Goal: Task Accomplishment & Management: Manage account settings

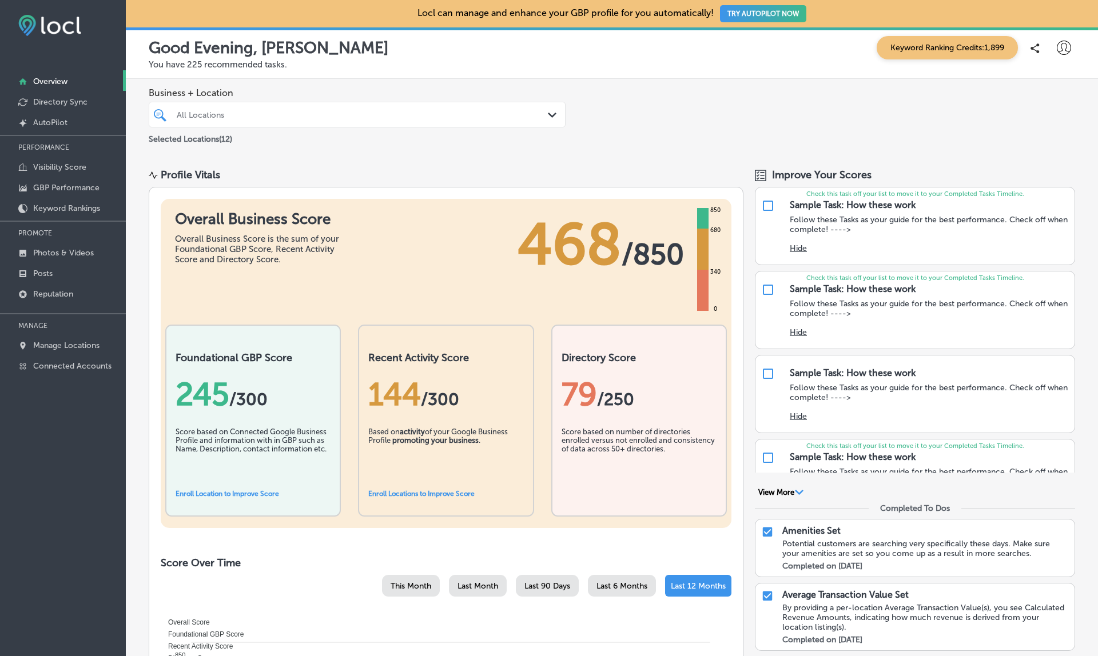
click at [1061, 47] on icon at bounding box center [1064, 48] width 14 height 14
click at [1061, 47] on div at bounding box center [549, 328] width 1098 height 656
click at [1062, 47] on div at bounding box center [549, 328] width 1098 height 656
click at [1062, 49] on icon at bounding box center [1064, 48] width 14 height 14
click at [1041, 89] on p "My Account" at bounding box center [1047, 89] width 51 height 14
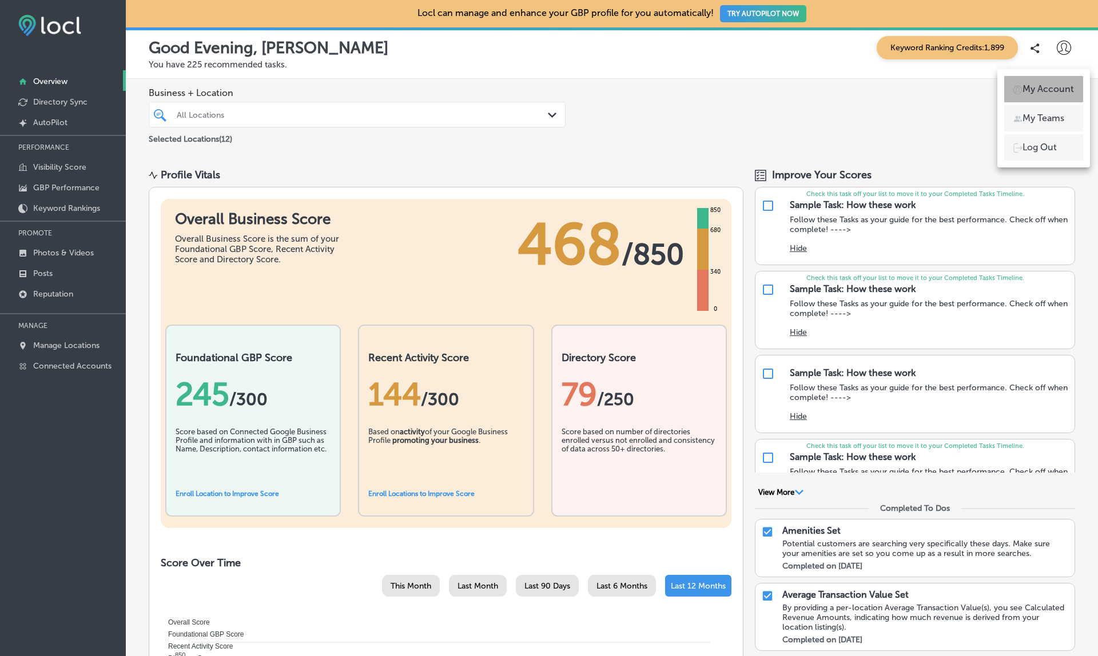
select select "US"
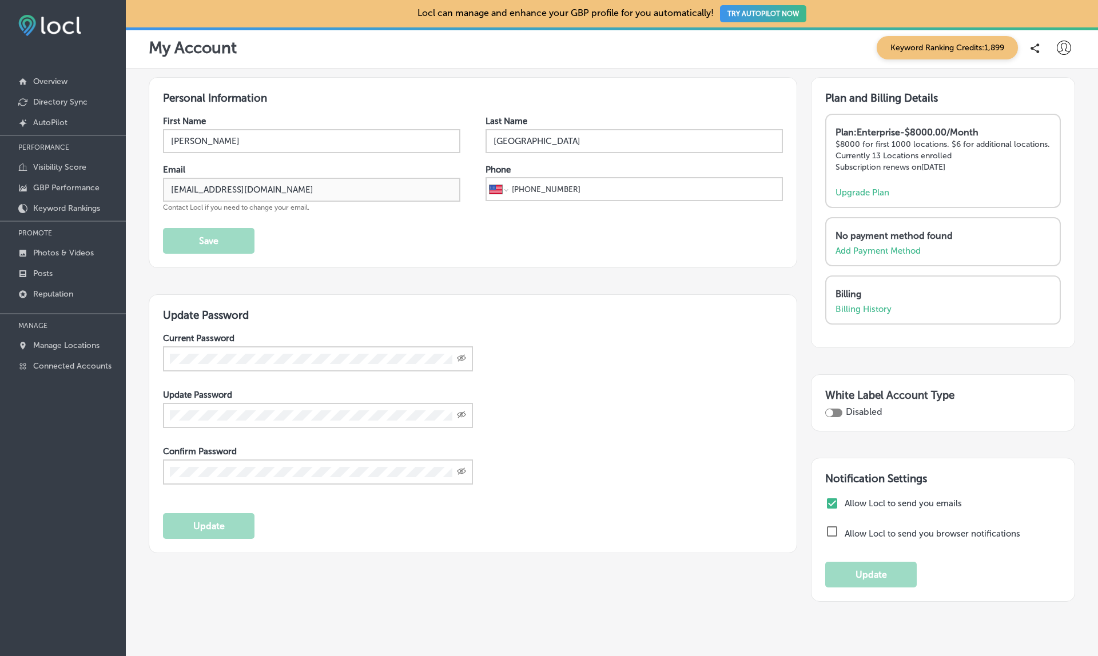
click at [830, 413] on div "Disabled" at bounding box center [943, 412] width 236 height 11
click at [830, 416] on div at bounding box center [829, 412] width 7 height 7
checkbox input "true"
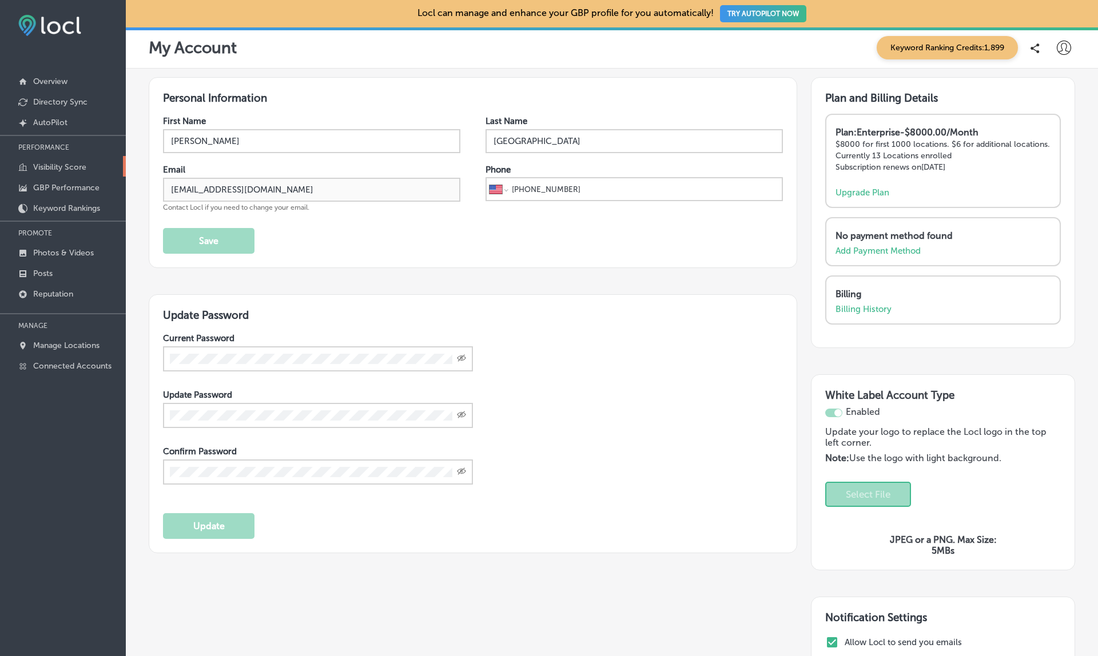
select select "US"
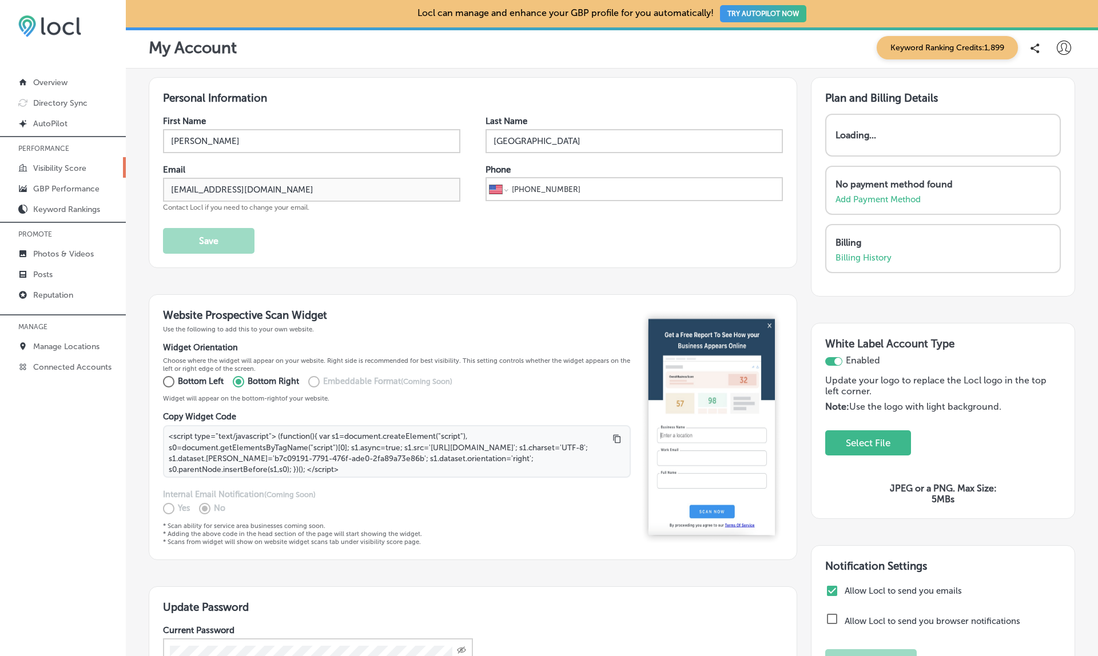
click at [63, 170] on p "Visibility Score" at bounding box center [59, 169] width 53 height 10
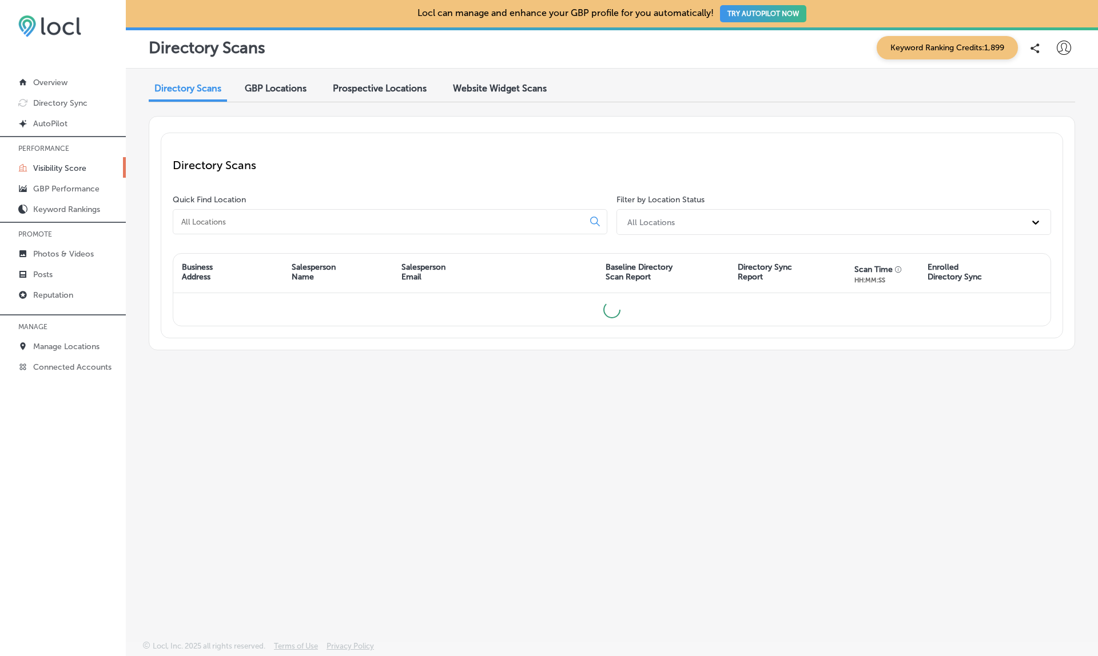
click at [478, 83] on span "Website Widget Scans" at bounding box center [500, 88] width 94 height 11
